Goal: Information Seeking & Learning: Compare options

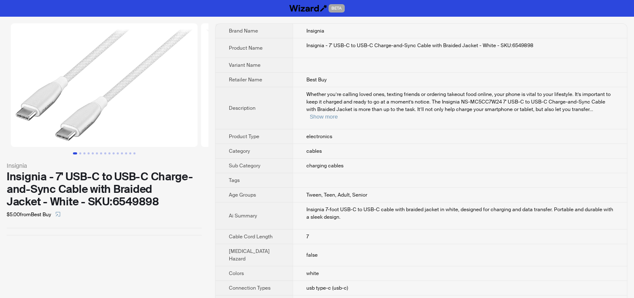
click at [307, 43] on div "Insignia - 7' USB-C to USB-C Charge-and-Sync Cable with Braided Jacket - White …" at bounding box center [460, 46] width 307 height 8
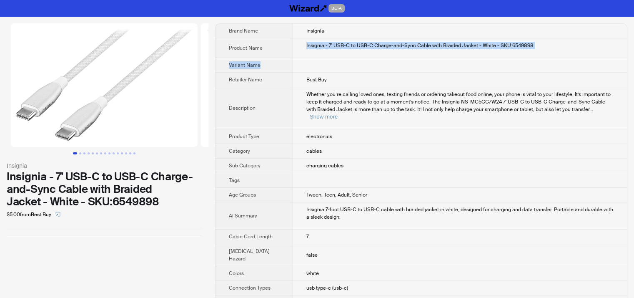
drag, startPoint x: 297, startPoint y: 46, endPoint x: 554, endPoint y: 68, distance: 257.8
copy tbody "Insignia - 7' USB-C to USB-C Charge-and-Sync Cable with Braided Jacket - White …"
click at [338, 51] on td "Insignia - 7' USB-C to USB-C Charge-and-Sync Cable with Braided Jacket - White …" at bounding box center [460, 48] width 334 height 20
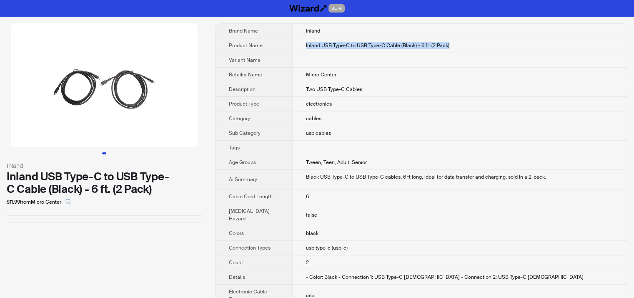
drag, startPoint x: 299, startPoint y: 45, endPoint x: 452, endPoint y: 45, distance: 152.2
click at [452, 45] on td "Inland USB Type-C to USB Type-C Cable (Black) - 6 ft. (2 Pack)" at bounding box center [459, 45] width 335 height 15
copy span "Inland USB Type-C to USB Type-C Cable (Black) - 6 ft. (2 Pack)"
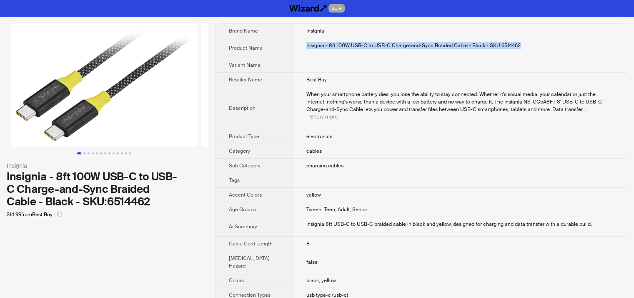
drag, startPoint x: 296, startPoint y: 45, endPoint x: 536, endPoint y: 50, distance: 240.3
click at [536, 50] on td "Insignia - 8ft 100W USB-C to USB-C Charge-and-Sync Braided Cable - Black - SKU:…" at bounding box center [460, 48] width 334 height 20
copy div "Insignia - 8ft 100W USB-C to USB-C Charge-and-Sync Braided Cable - Black - SKU:…"
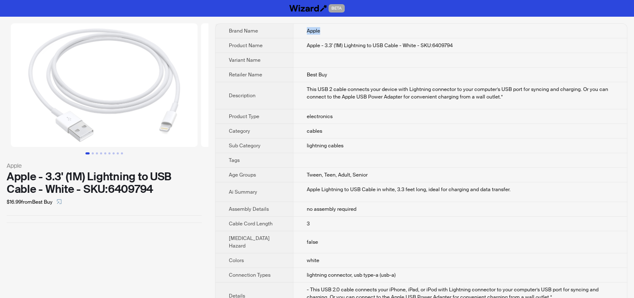
drag, startPoint x: 300, startPoint y: 29, endPoint x: 322, endPoint y: 30, distance: 21.7
click at [322, 30] on td "Apple" at bounding box center [460, 31] width 334 height 15
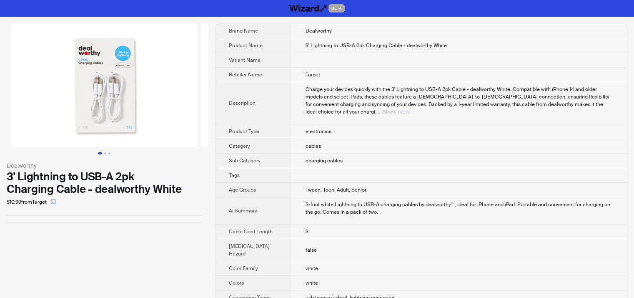
click at [410, 108] on button "Show more" at bounding box center [396, 111] width 28 height 6
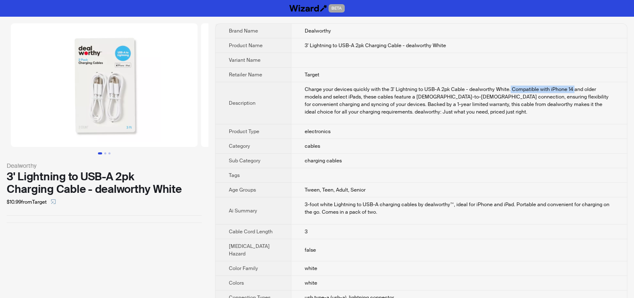
drag, startPoint x: 508, startPoint y: 88, endPoint x: 573, endPoint y: 89, distance: 65.1
click at [573, 89] on div "Charge your devices quickly with the 3' Lightning to USB-A 2pk Cable - dealwort…" at bounding box center [459, 100] width 309 height 30
click at [453, 205] on div "3-foot white Lightning to USB-A charging cables by dealworthy™, ideal for iPhon…" at bounding box center [459, 208] width 309 height 15
drag, startPoint x: 451, startPoint y: 204, endPoint x: 511, endPoint y: 203, distance: 60.1
click at [511, 203] on div "3-foot white Lightning to USB-A charging cables by dealworthy™, ideal for iPhon…" at bounding box center [459, 208] width 309 height 15
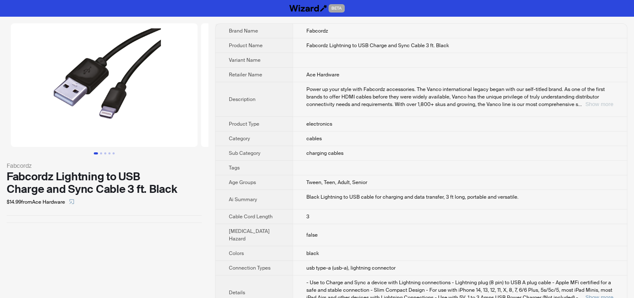
click at [597, 105] on button "Show more" at bounding box center [600, 104] width 28 height 6
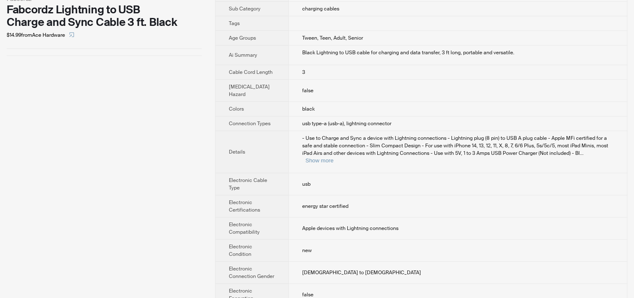
scroll to position [334, 0]
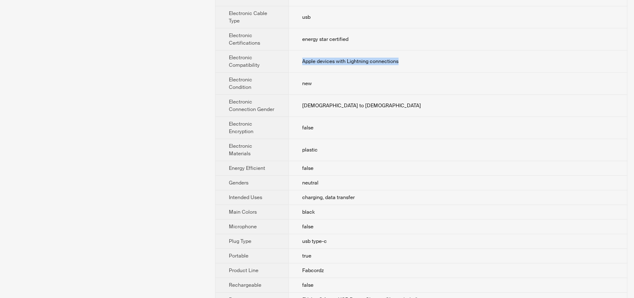
drag, startPoint x: 290, startPoint y: 60, endPoint x: 400, endPoint y: 65, distance: 110.2
click at [400, 65] on td "Apple devices with Lightning connections" at bounding box center [458, 61] width 339 height 22
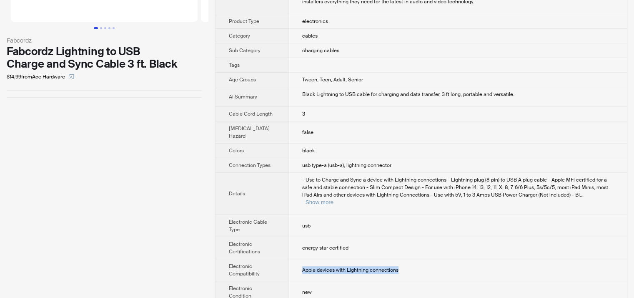
scroll to position [209, 0]
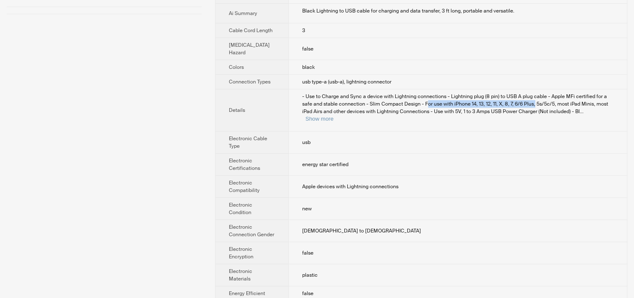
drag, startPoint x: 420, startPoint y: 111, endPoint x: 534, endPoint y: 111, distance: 113.4
click at [534, 111] on span "- Use to Charge and Sync a device with Lightning connections - Lightning plug (…" at bounding box center [455, 104] width 306 height 22
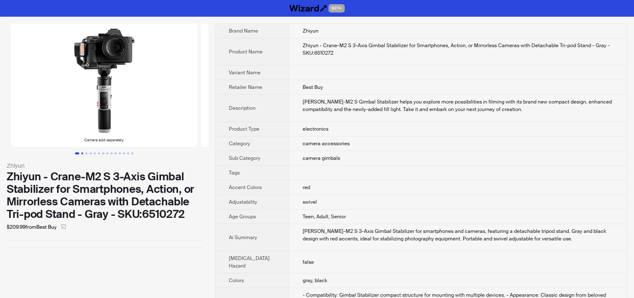
click at [82, 154] on button "Go to slide 2" at bounding box center [82, 153] width 2 height 2
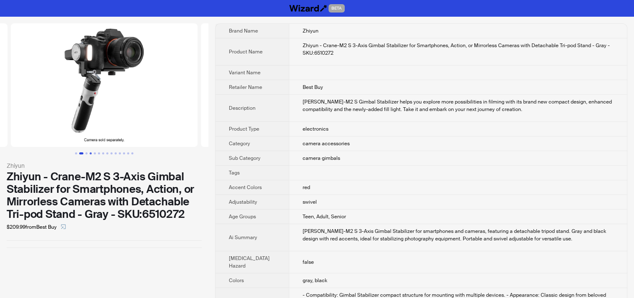
click at [90, 152] on button "Go to slide 4" at bounding box center [91, 153] width 2 height 2
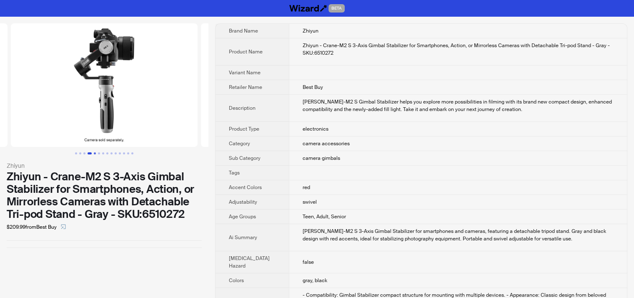
click at [94, 152] on button "Go to slide 5" at bounding box center [95, 153] width 2 height 2
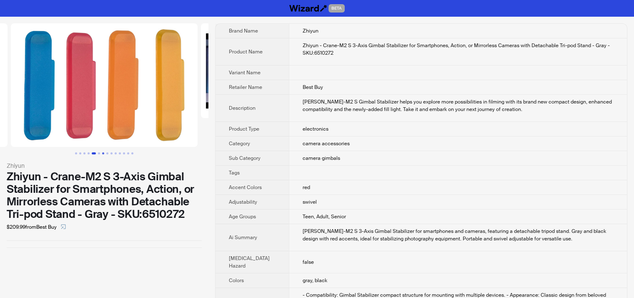
click at [102, 152] on button "Go to slide 7" at bounding box center [103, 153] width 2 height 2
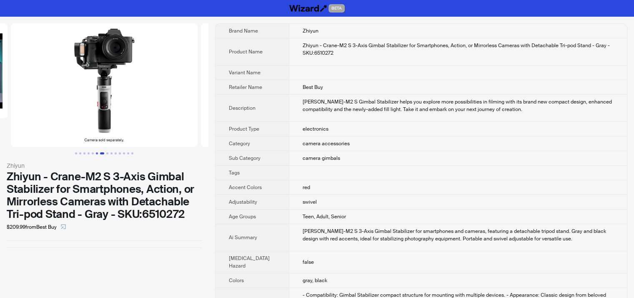
click at [98, 153] on button "Go to slide 6" at bounding box center [97, 153] width 2 height 2
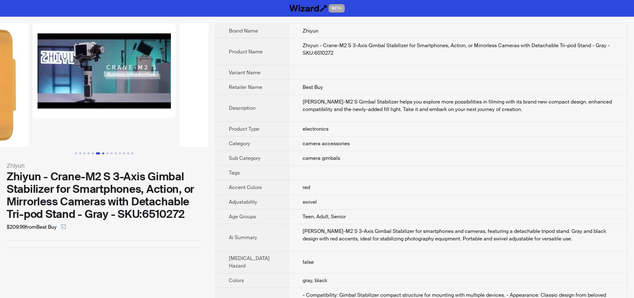
click at [104, 152] on button "Go to slide 7" at bounding box center [103, 153] width 2 height 2
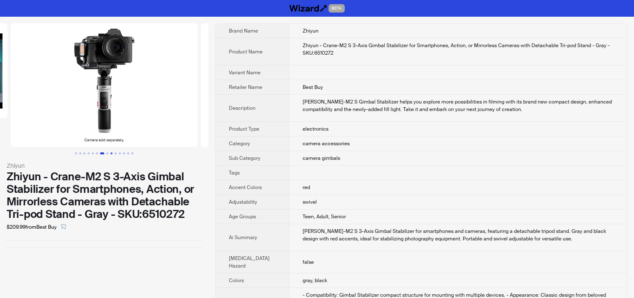
click at [111, 152] on button "Go to slide 9" at bounding box center [112, 153] width 2 height 2
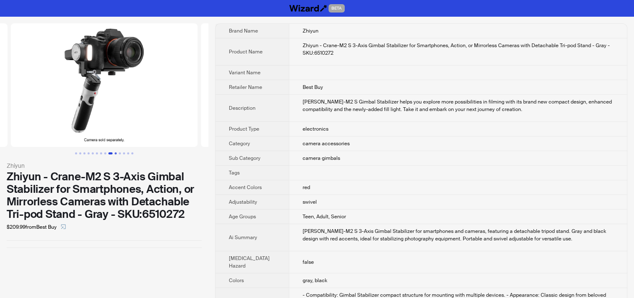
click at [115, 152] on button "Go to slide 10" at bounding box center [116, 153] width 2 height 2
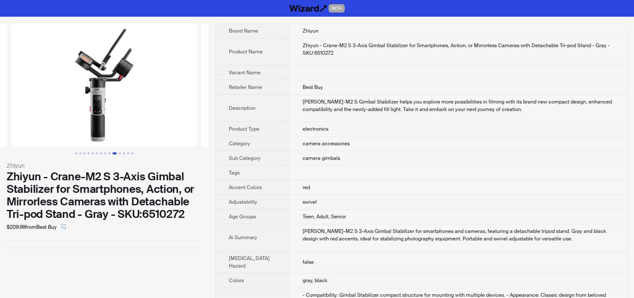
click at [116, 152] on button "Go to slide 10" at bounding box center [115, 153] width 4 height 2
click at [121, 152] on button "Go to slide 11" at bounding box center [120, 153] width 2 height 2
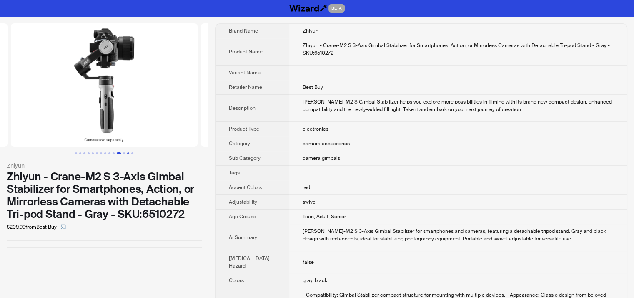
click at [128, 152] on button "Go to slide 13" at bounding box center [128, 153] width 2 height 2
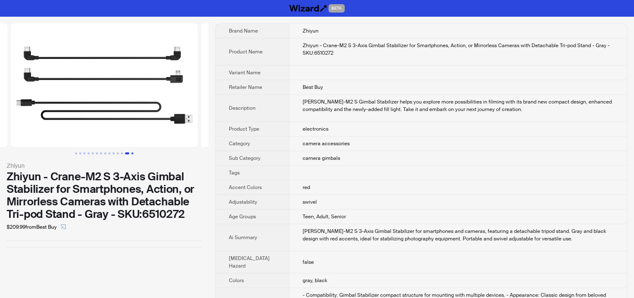
click at [133, 152] on button "Go to slide 14" at bounding box center [132, 153] width 2 height 2
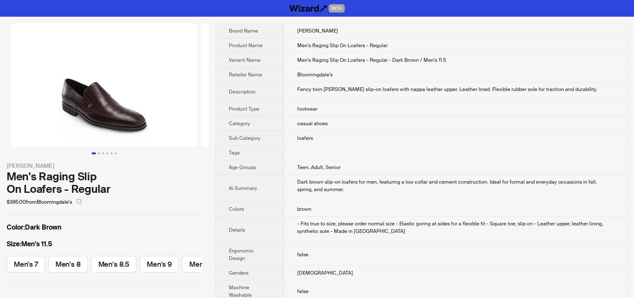
scroll to position [0, 293]
